Goal: Information Seeking & Learning: Learn about a topic

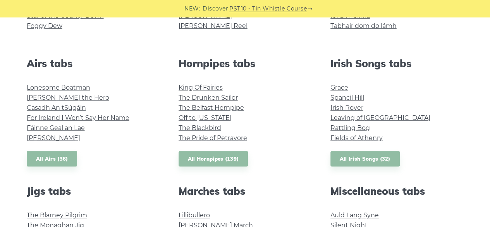
scroll to position [276, 0]
click at [368, 159] on link "All Irish Songs (32)" at bounding box center [364, 159] width 69 height 16
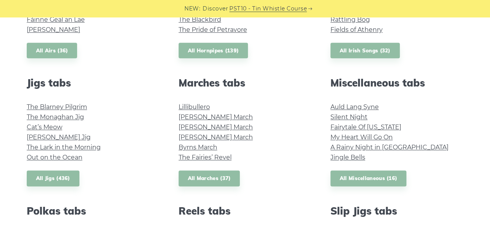
scroll to position [386, 0]
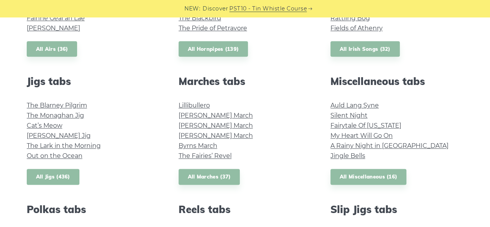
click at [64, 175] on link "All Jigs (436)" at bounding box center [53, 176] width 53 height 16
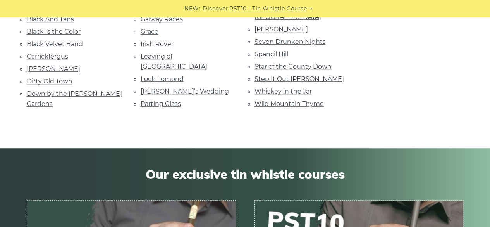
scroll to position [215, 0]
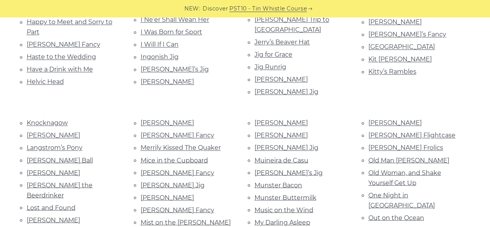
scroll to position [587, 0]
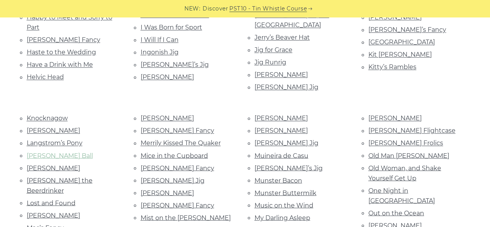
click at [38, 151] on link "Lannigan’s Ball" at bounding box center [60, 154] width 66 height 7
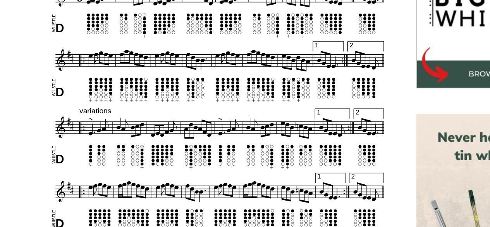
scroll to position [240, 0]
